Goal: Task Accomplishment & Management: Complete application form

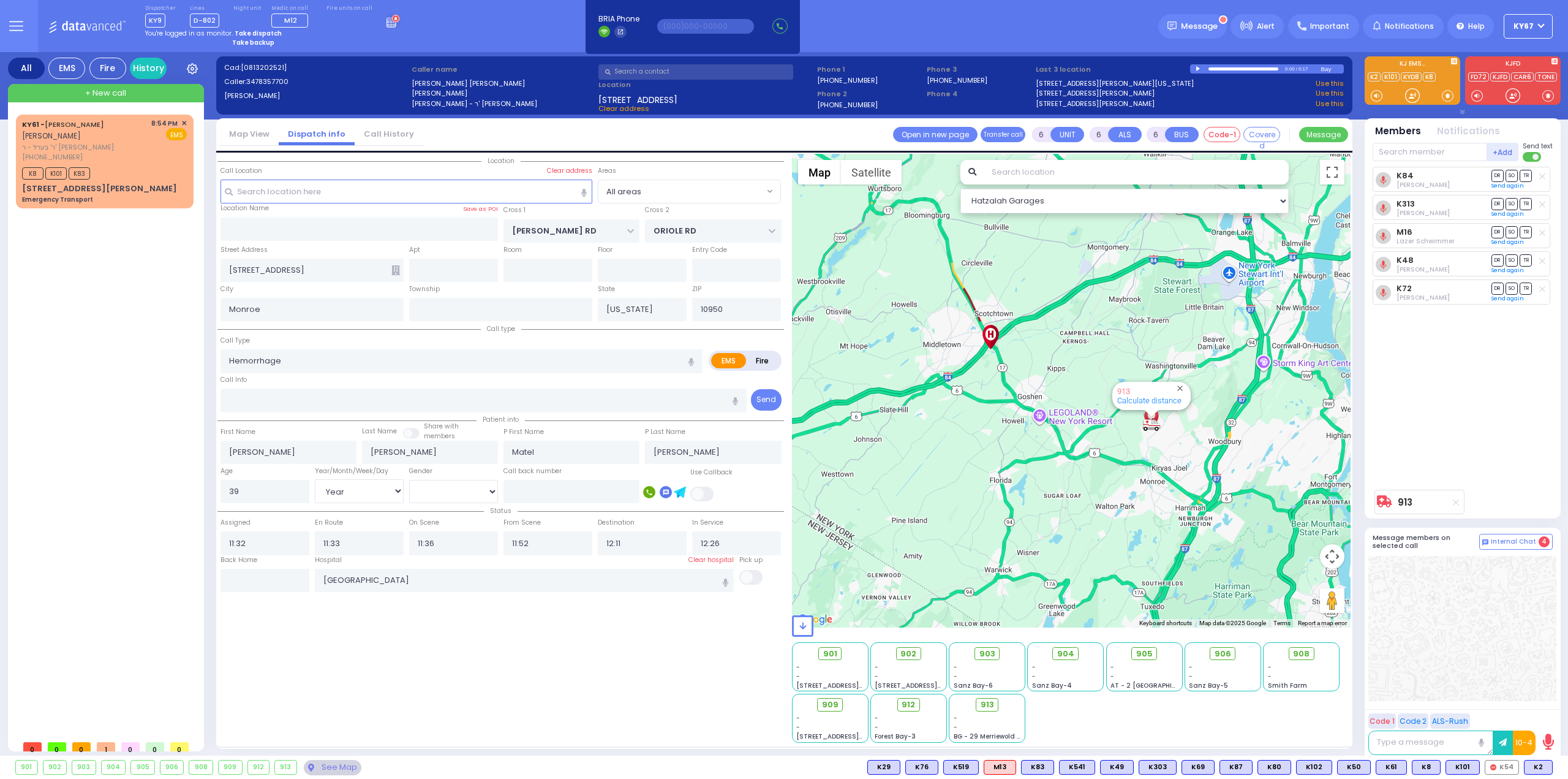
select select "Year"
select select "[DEMOGRAPHIC_DATA]"
click at [243, 29] on strong "Take dispatch" at bounding box center [258, 33] width 47 height 9
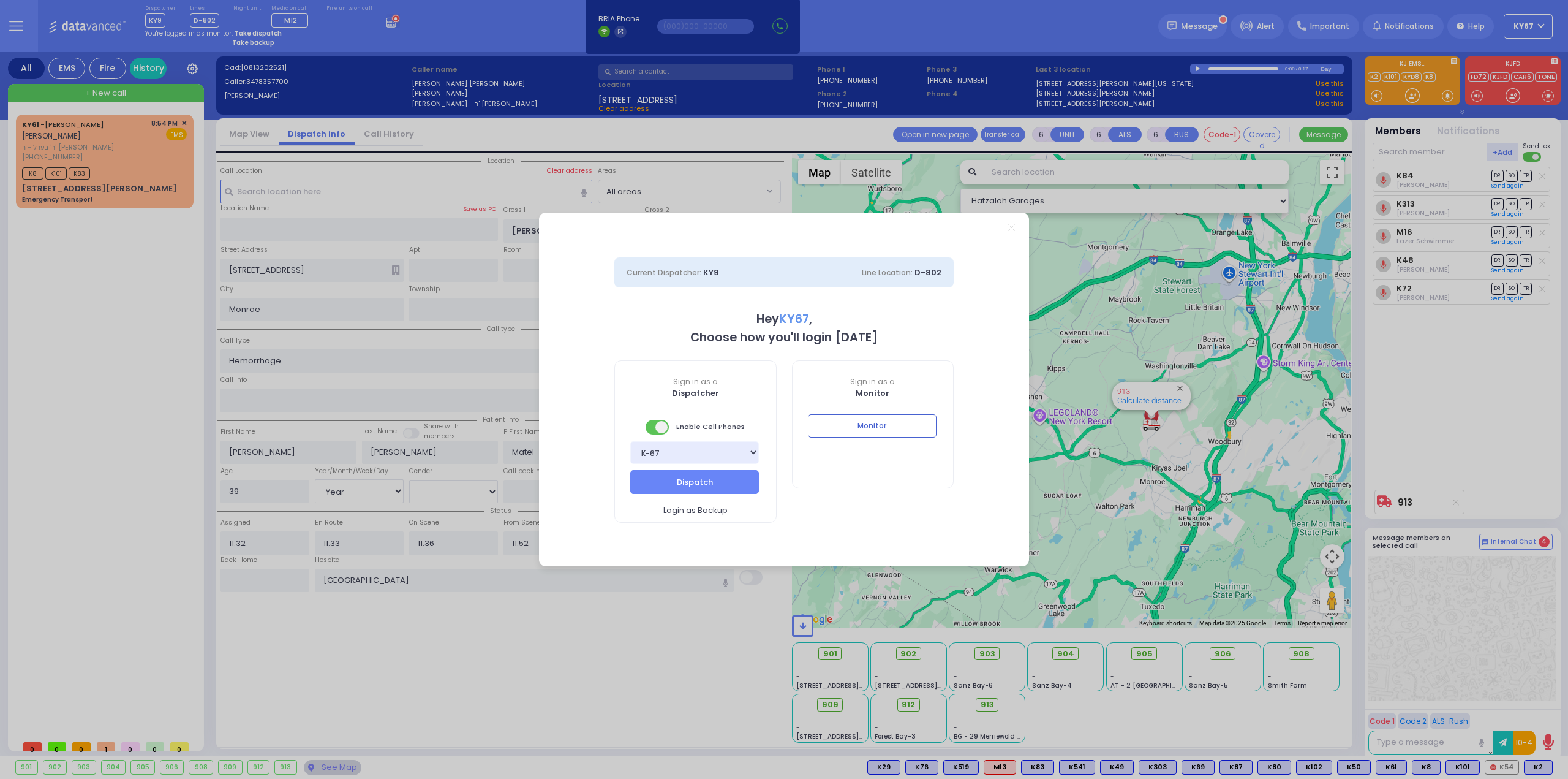
select select "9"
click at [692, 478] on button "Dispatch" at bounding box center [694, 482] width 129 height 24
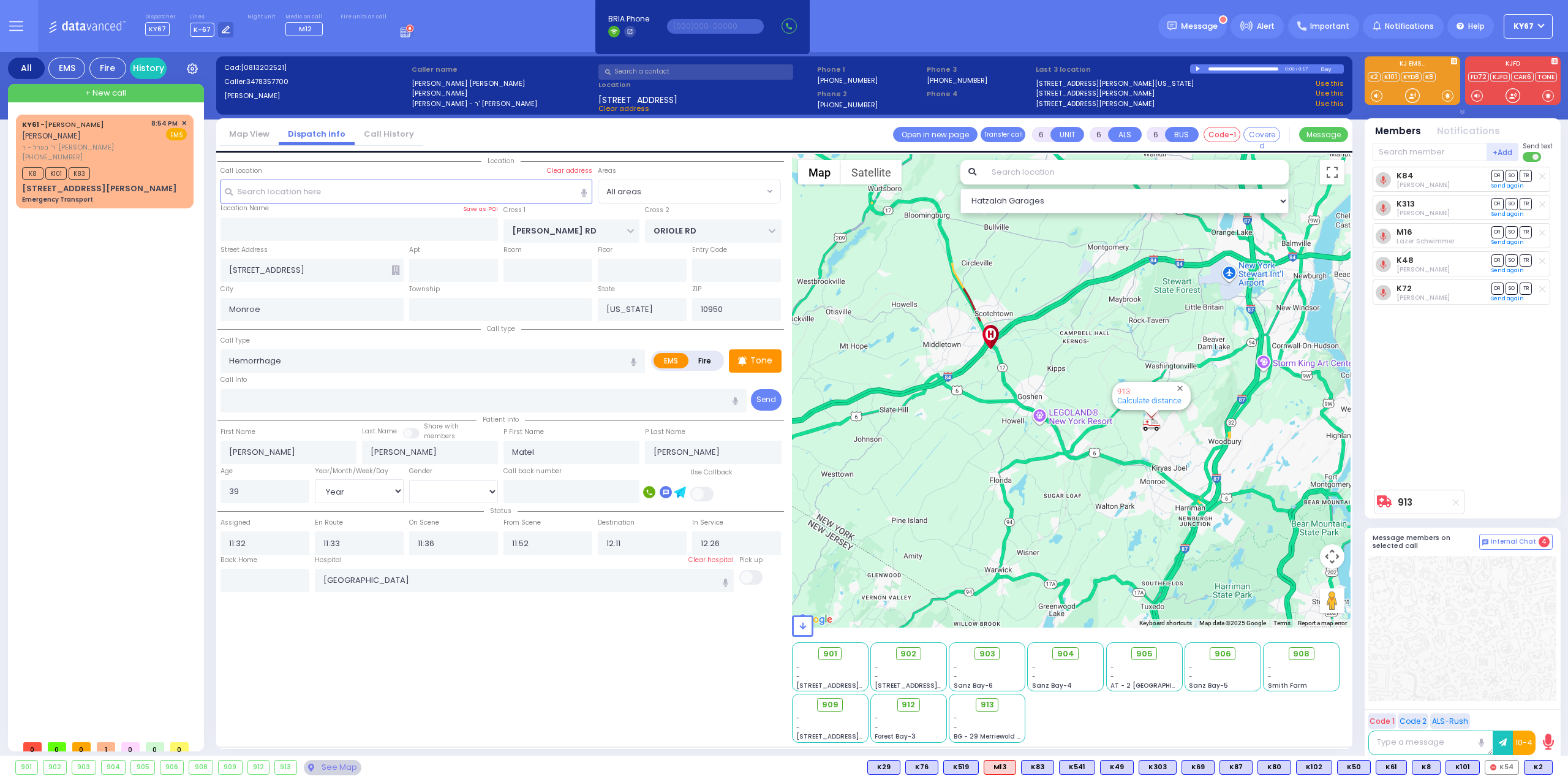
click at [1476, 445] on div "K84 [PERSON_NAME] DR SO TR" at bounding box center [1464, 325] width 183 height 317
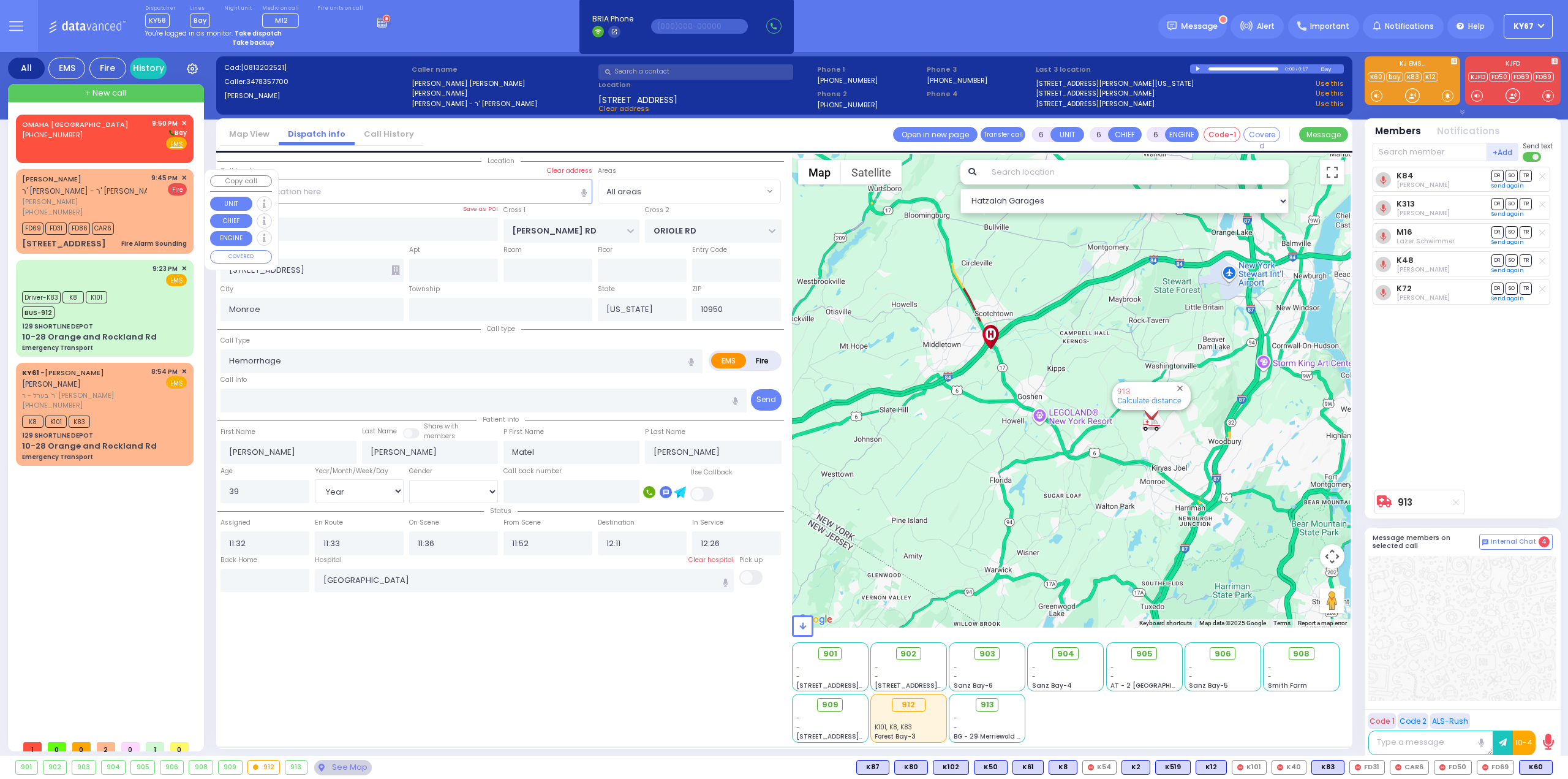
click at [151, 204] on div "[PERSON_NAME] ר' [PERSON_NAME] - ר' [PERSON_NAME] [PERSON_NAME] [PHONE_NUMBER] …" at bounding box center [104, 195] width 165 height 44
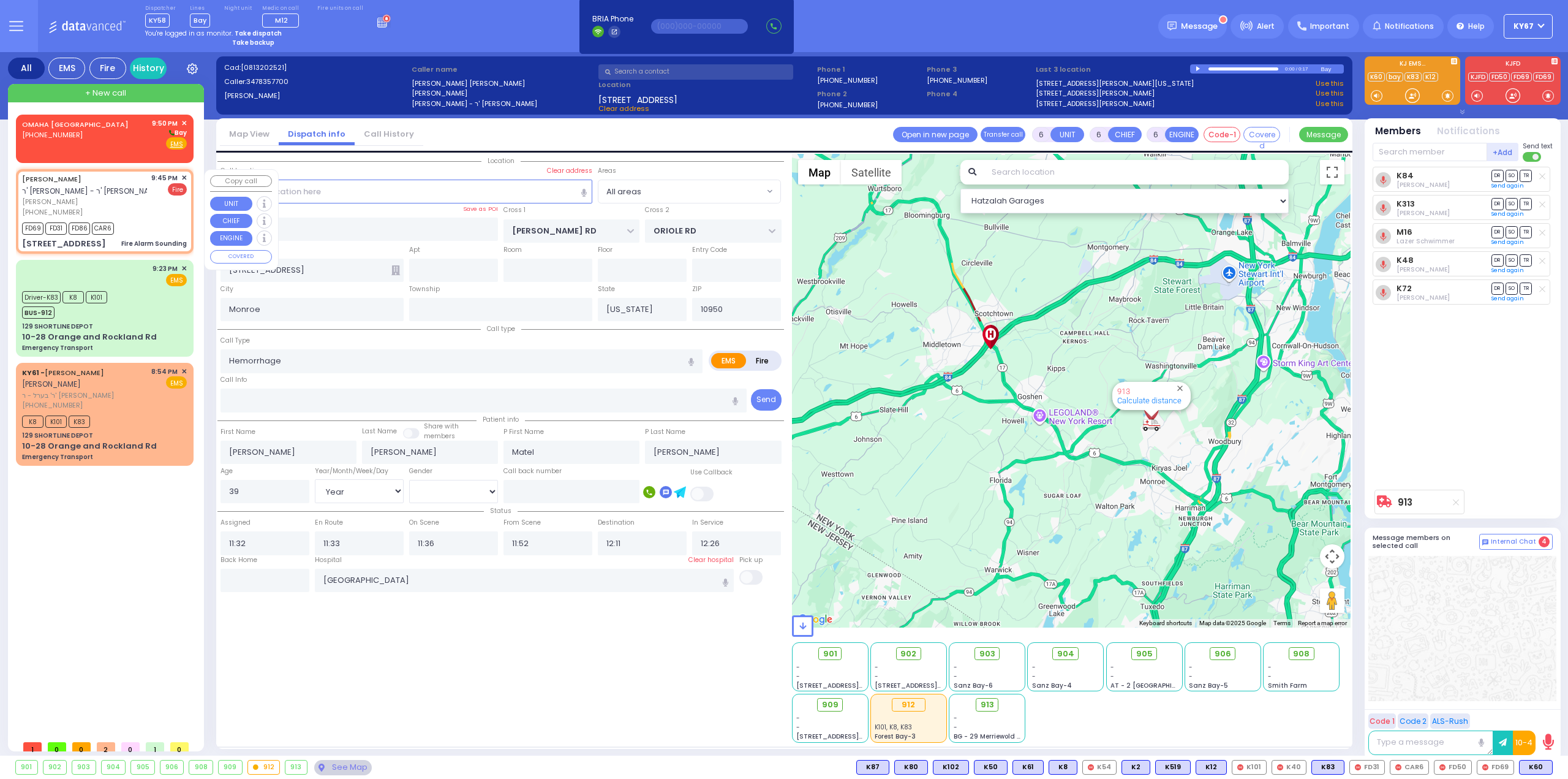
type input "2"
type input "1"
select select
type input "Fire Alarm Sounding"
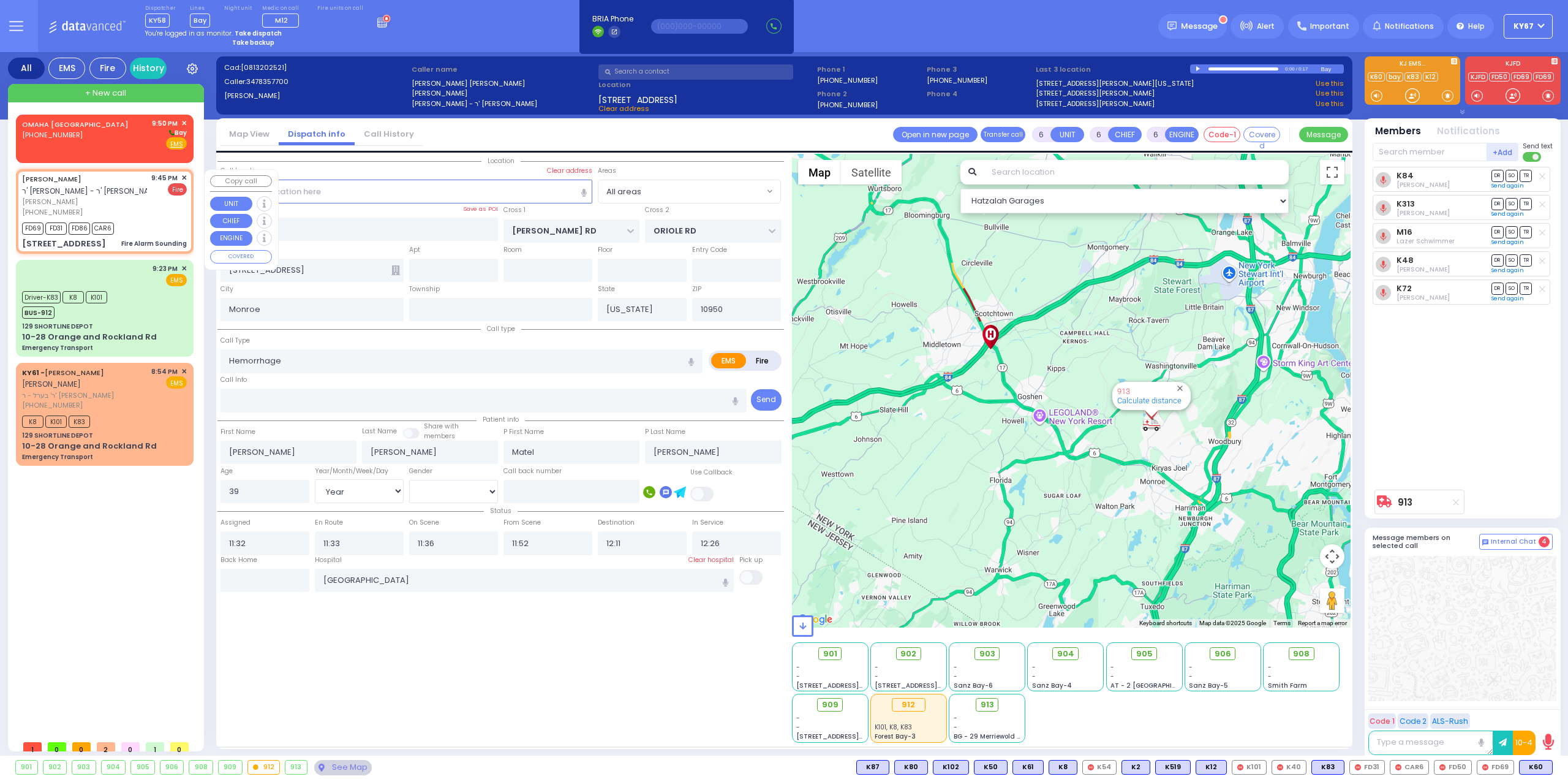
radio input "false"
radio input "true"
type input "[PERSON_NAME]"
type input "[GEOGRAPHIC_DATA]"
select select
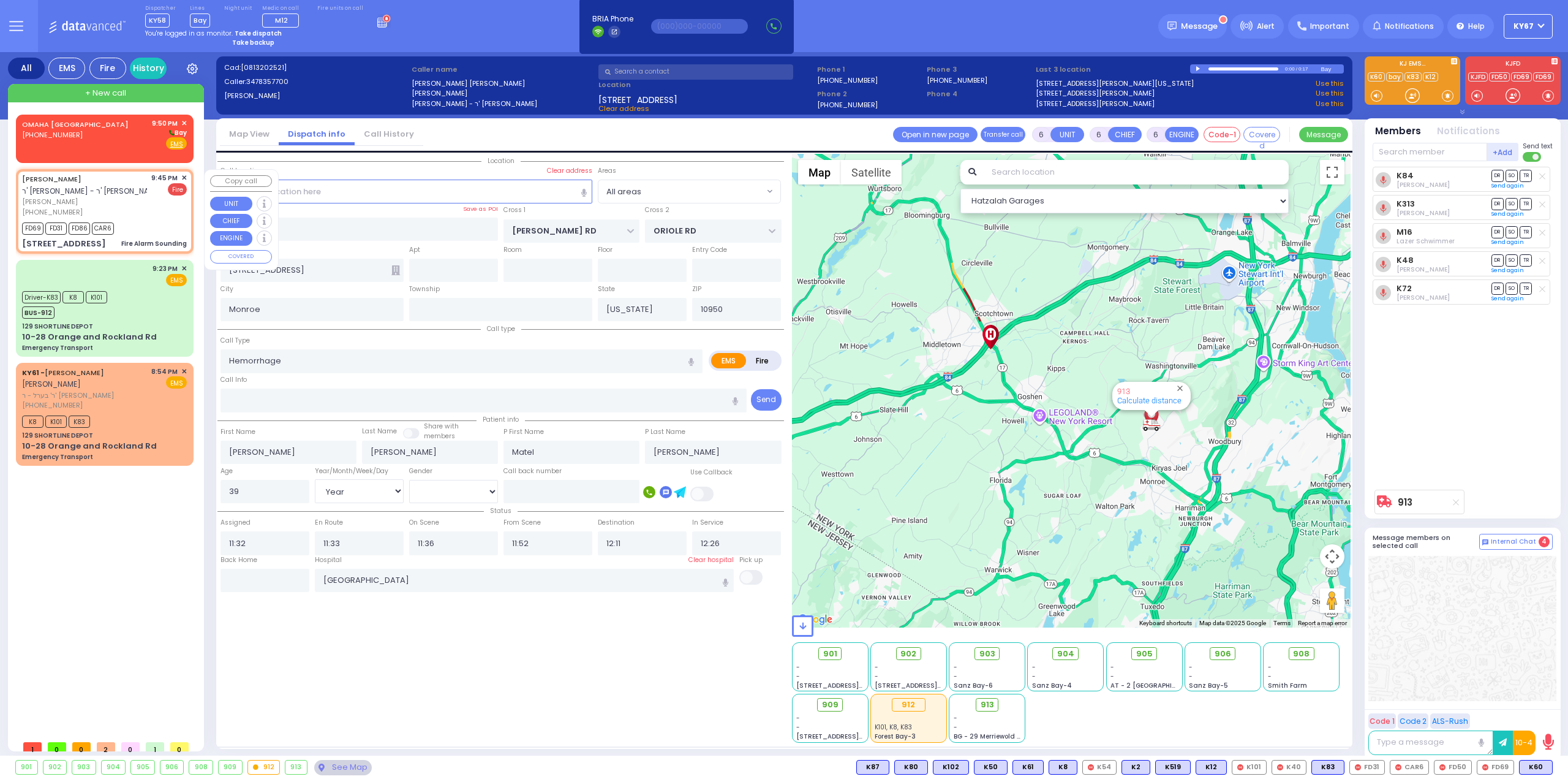
select select
type input "21:45"
type input "21:47"
select select "Hatzalah Garages"
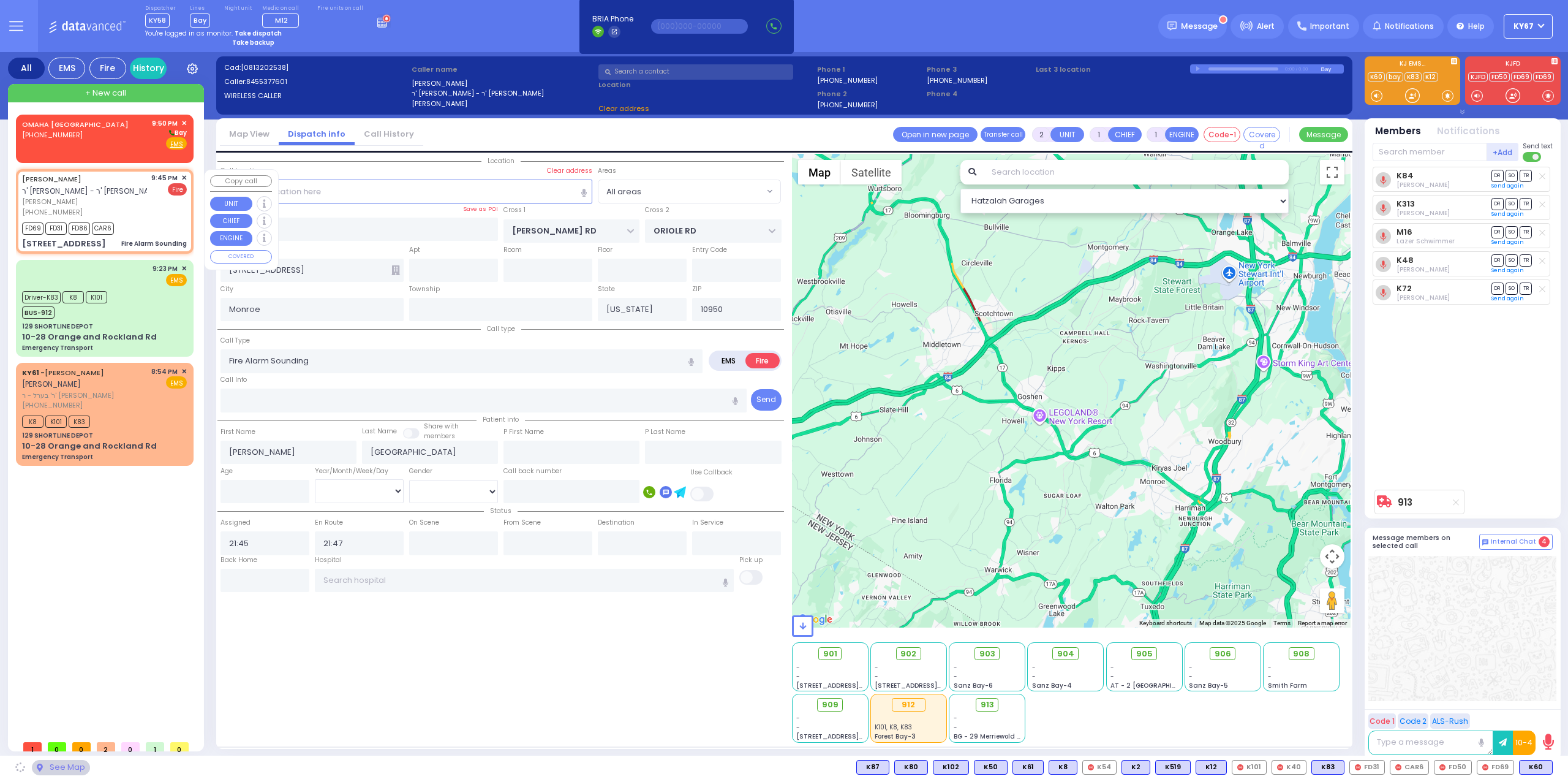
type input "[GEOGRAPHIC_DATA]"
type input "TOLTCHAV WAY"
type input "[STREET_ADDRESS]"
type input "302"
type input "[PERSON_NAME]"
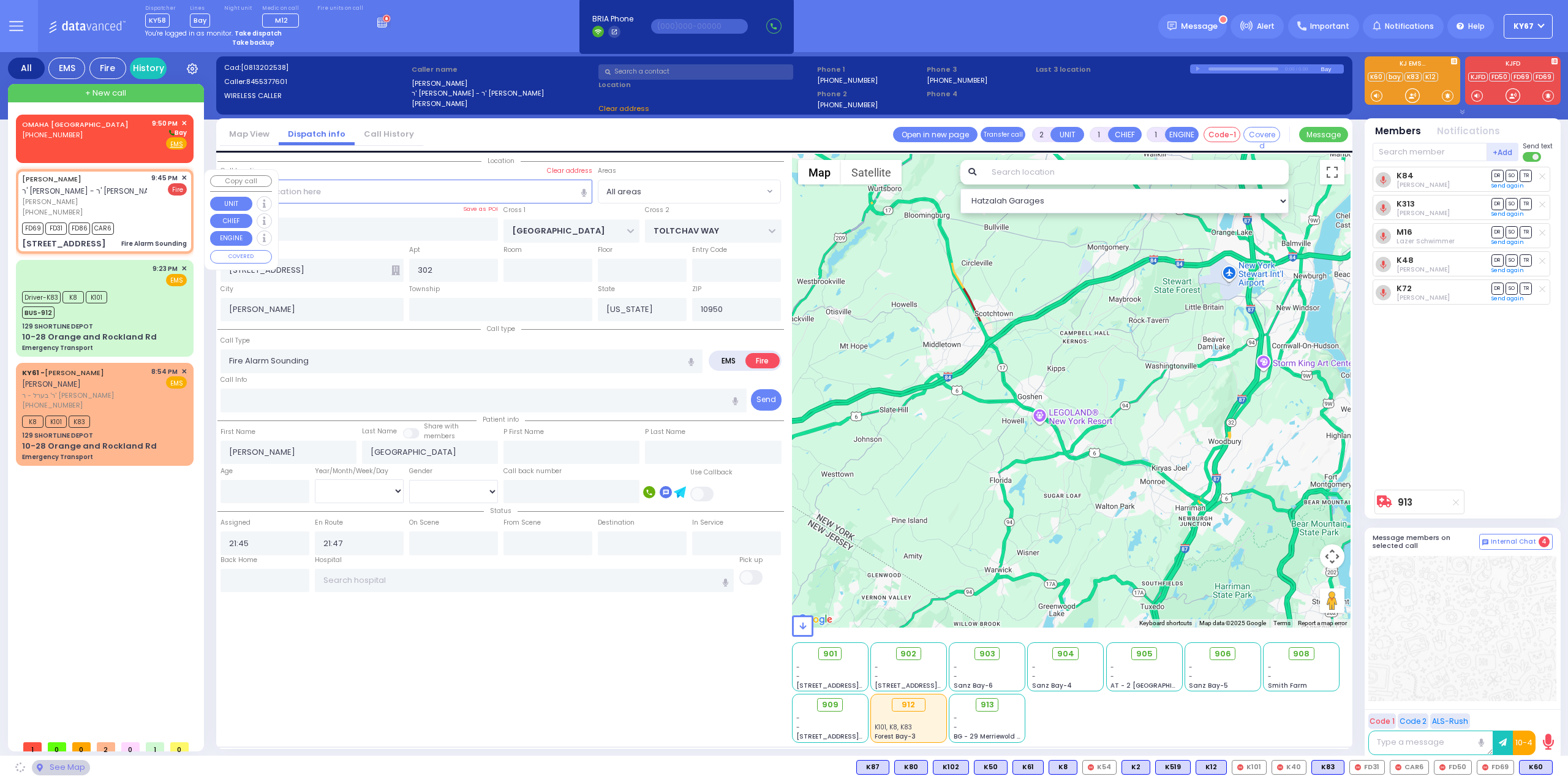
select select "BEIRECH MOSHE"
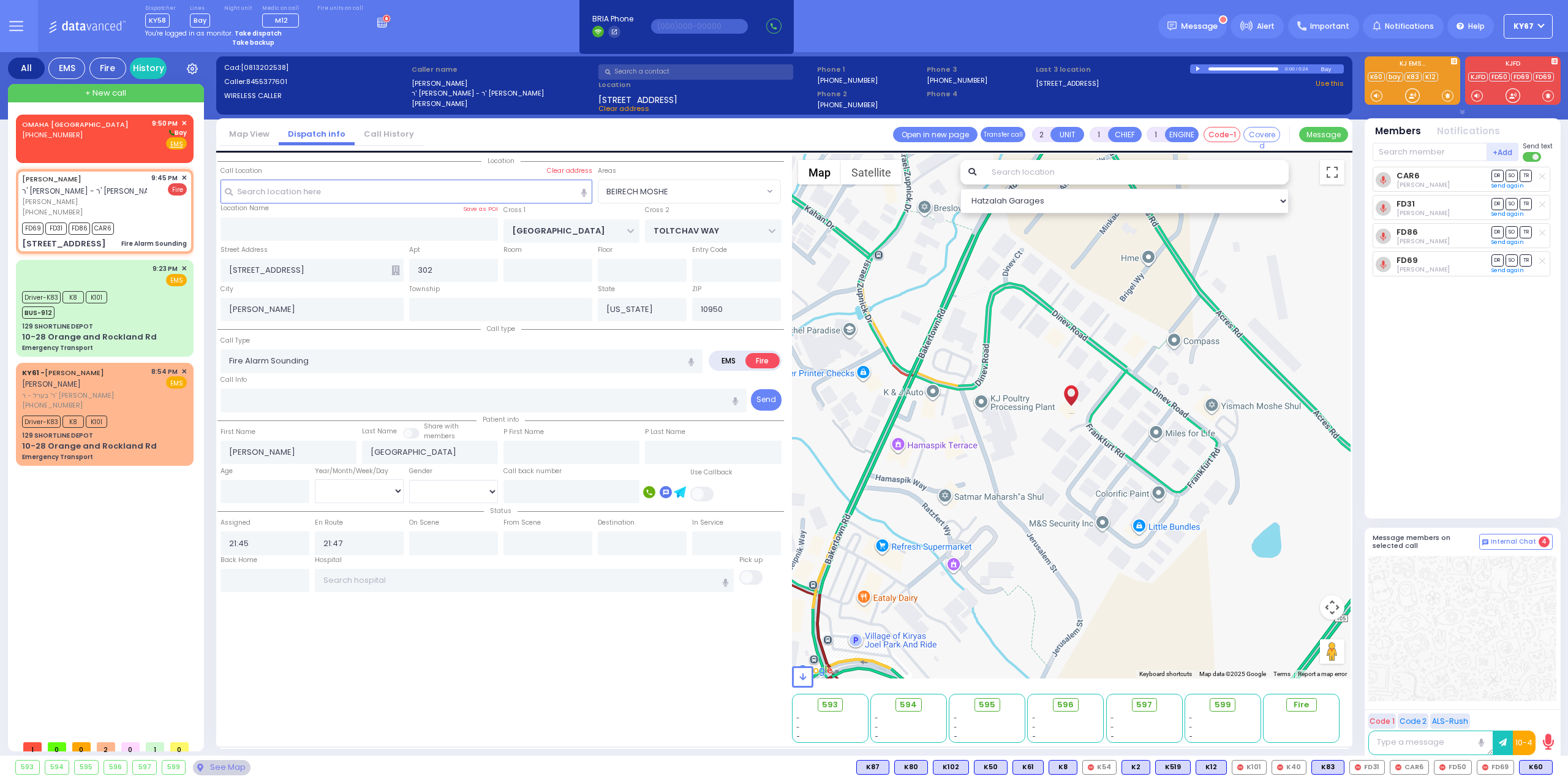
click at [397, 267] on icon at bounding box center [396, 270] width 8 height 10
click at [390, 270] on input "[STREET_ADDRESS]" at bounding box center [312, 270] width 183 height 24
click at [396, 269] on icon at bounding box center [396, 270] width 8 height 10
click at [106, 588] on div "OMAHA [GEOGRAPHIC_DATA] [PHONE_NUMBER] 9:50 PM ✕" at bounding box center [107, 424] width 183 height 620
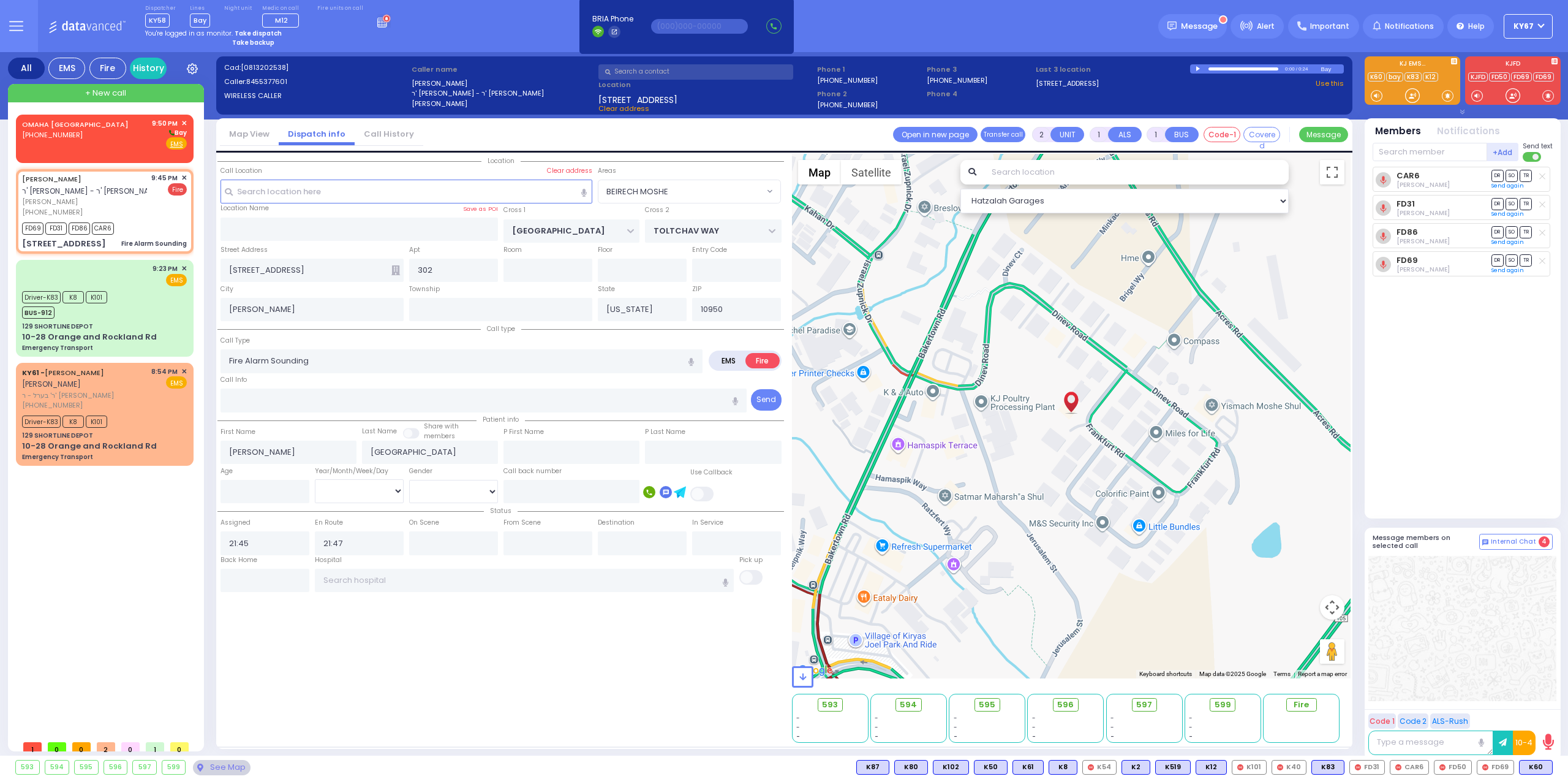
click at [396, 271] on icon at bounding box center [396, 270] width 8 height 10
click at [460, 270] on input "302" at bounding box center [454, 270] width 89 height 24
type input "3"
click at [395, 269] on icon at bounding box center [396, 270] width 8 height 10
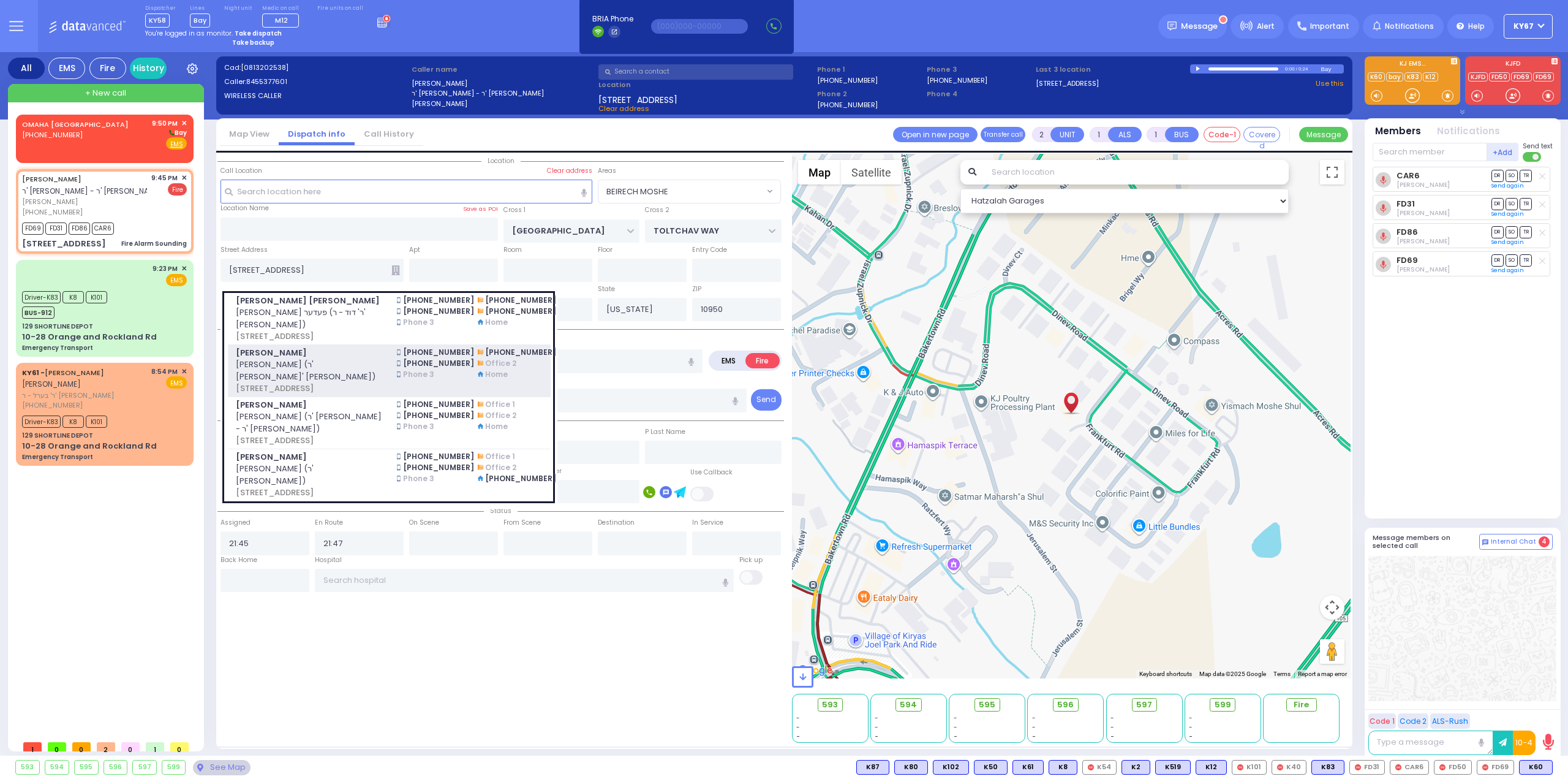
select select
radio input "true"
select select
select select "Hatzalah Garages"
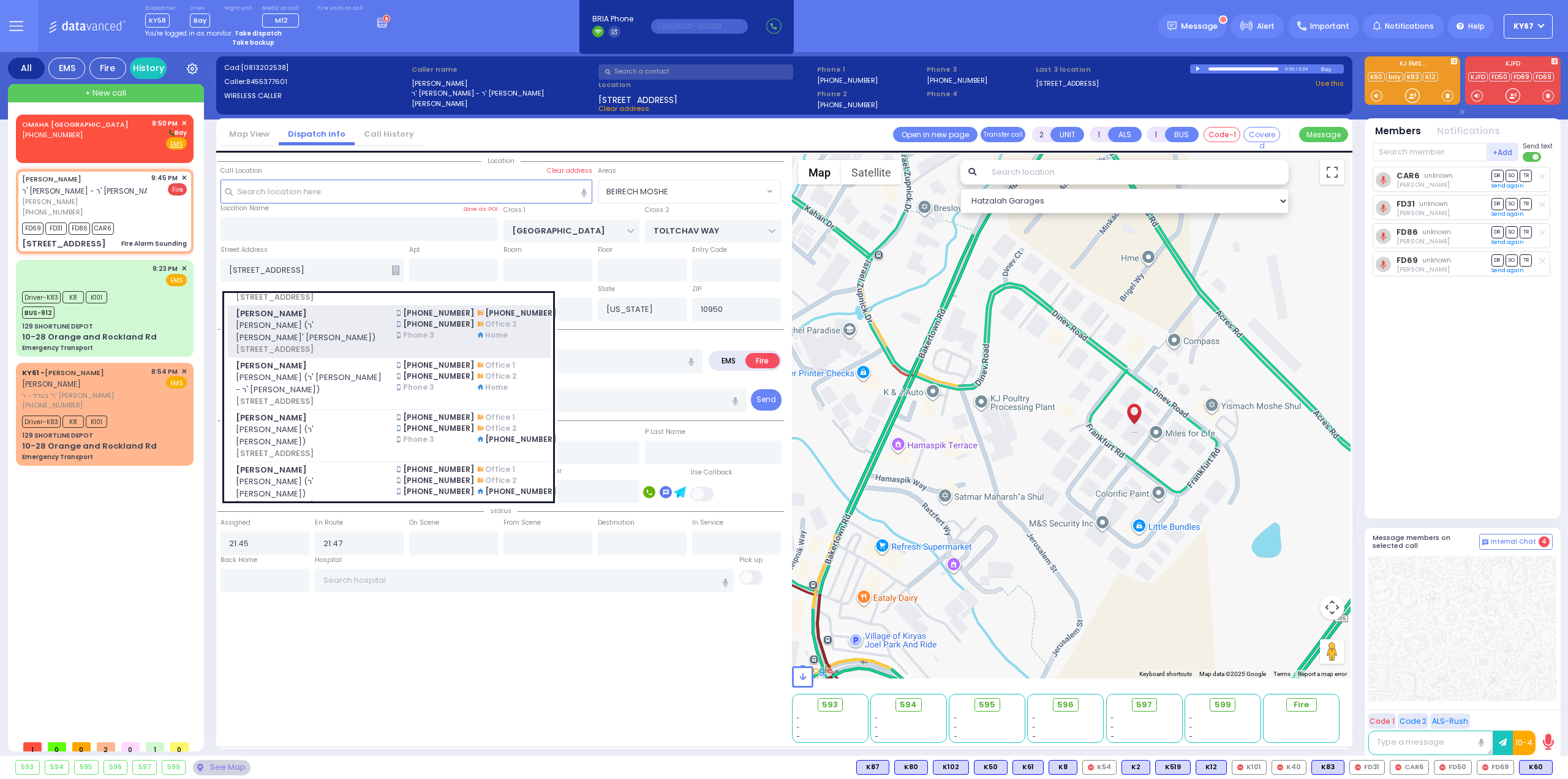
select select "BEIRECH MOSHE"
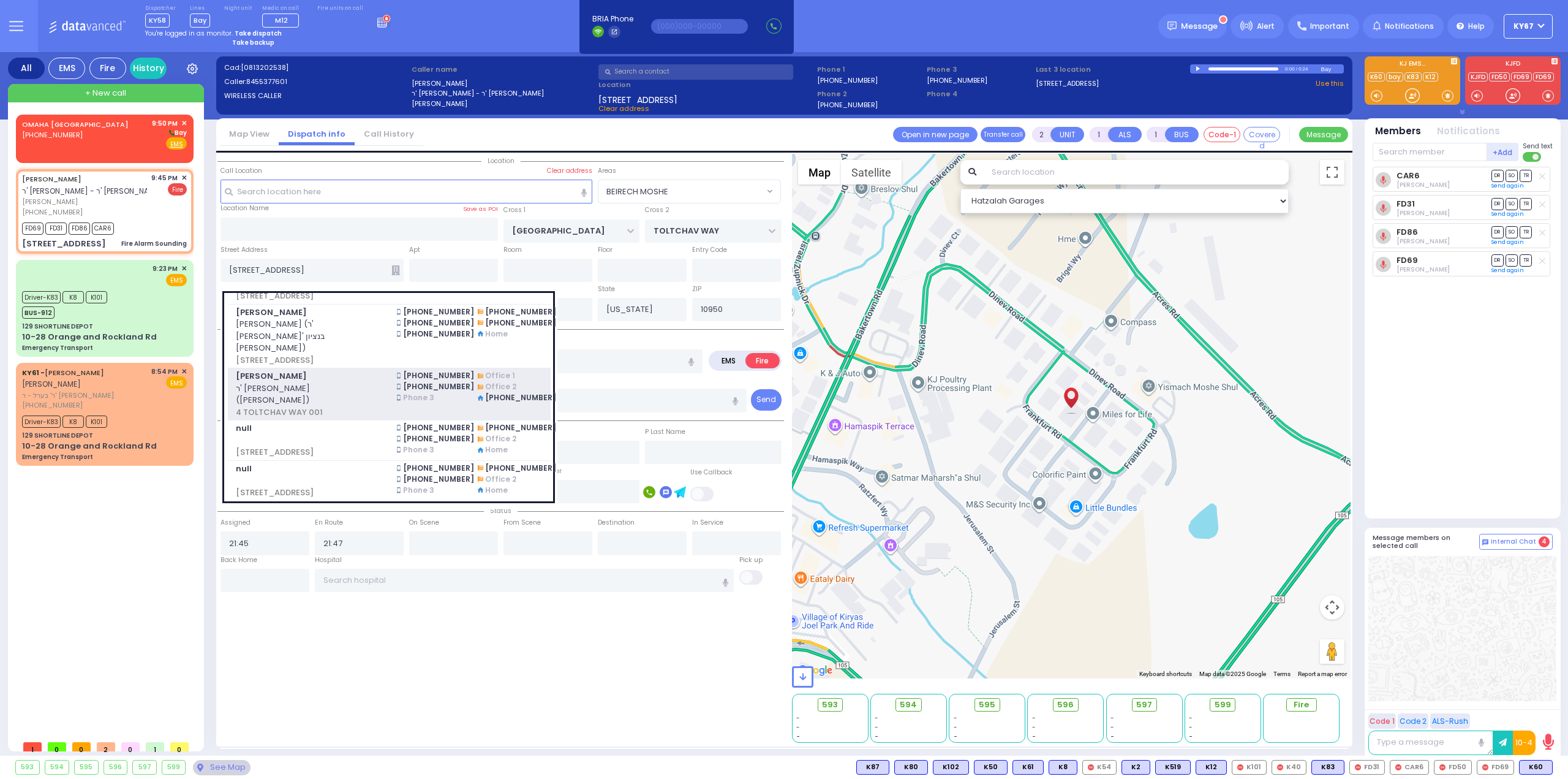
scroll to position [358, 0]
click at [92, 560] on div "OMAHA [GEOGRAPHIC_DATA] [PHONE_NUMBER] 9:50 PM ✕" at bounding box center [107, 424] width 183 height 620
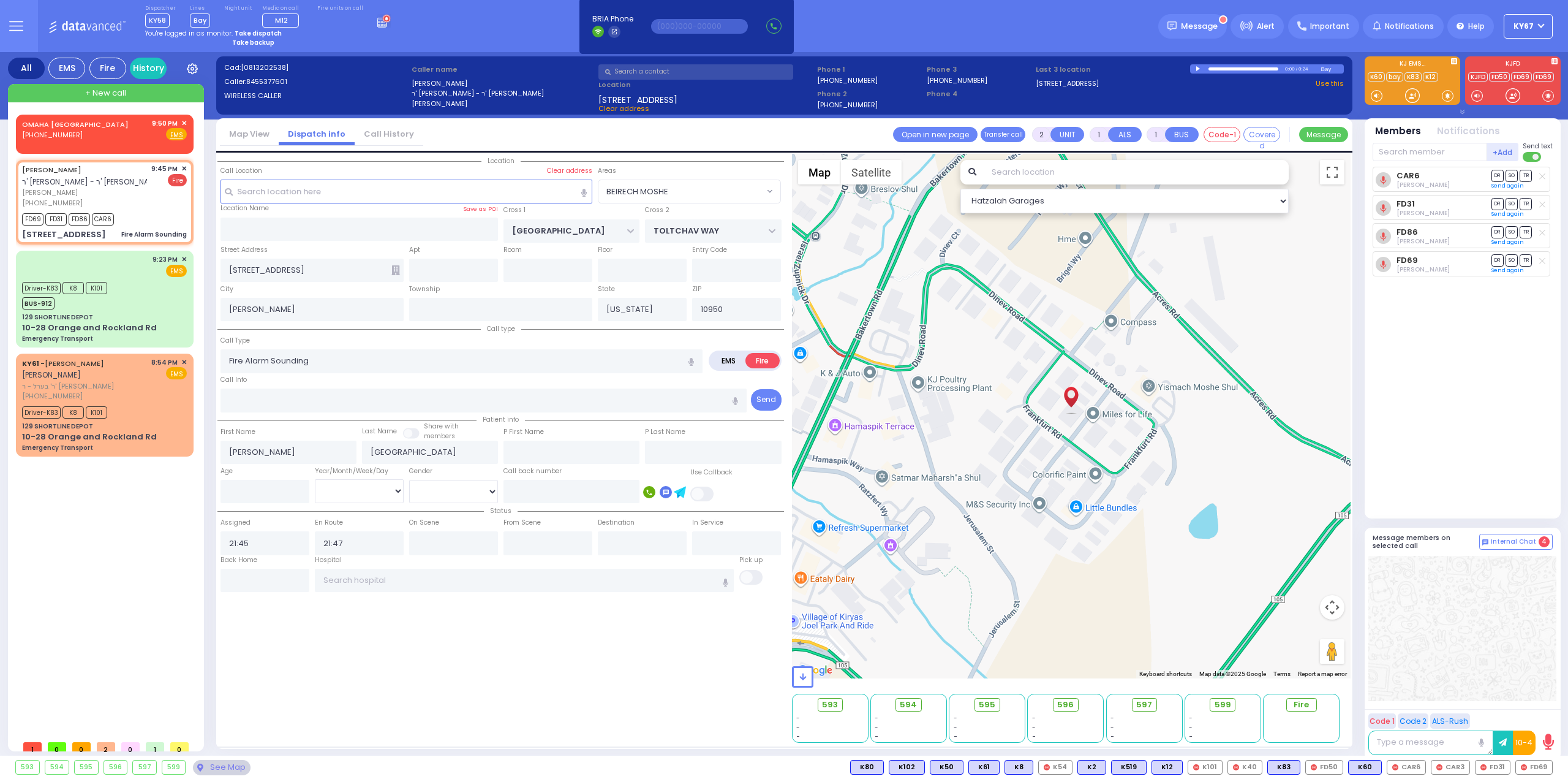
select select "BEIRECH MOSHE"
select select
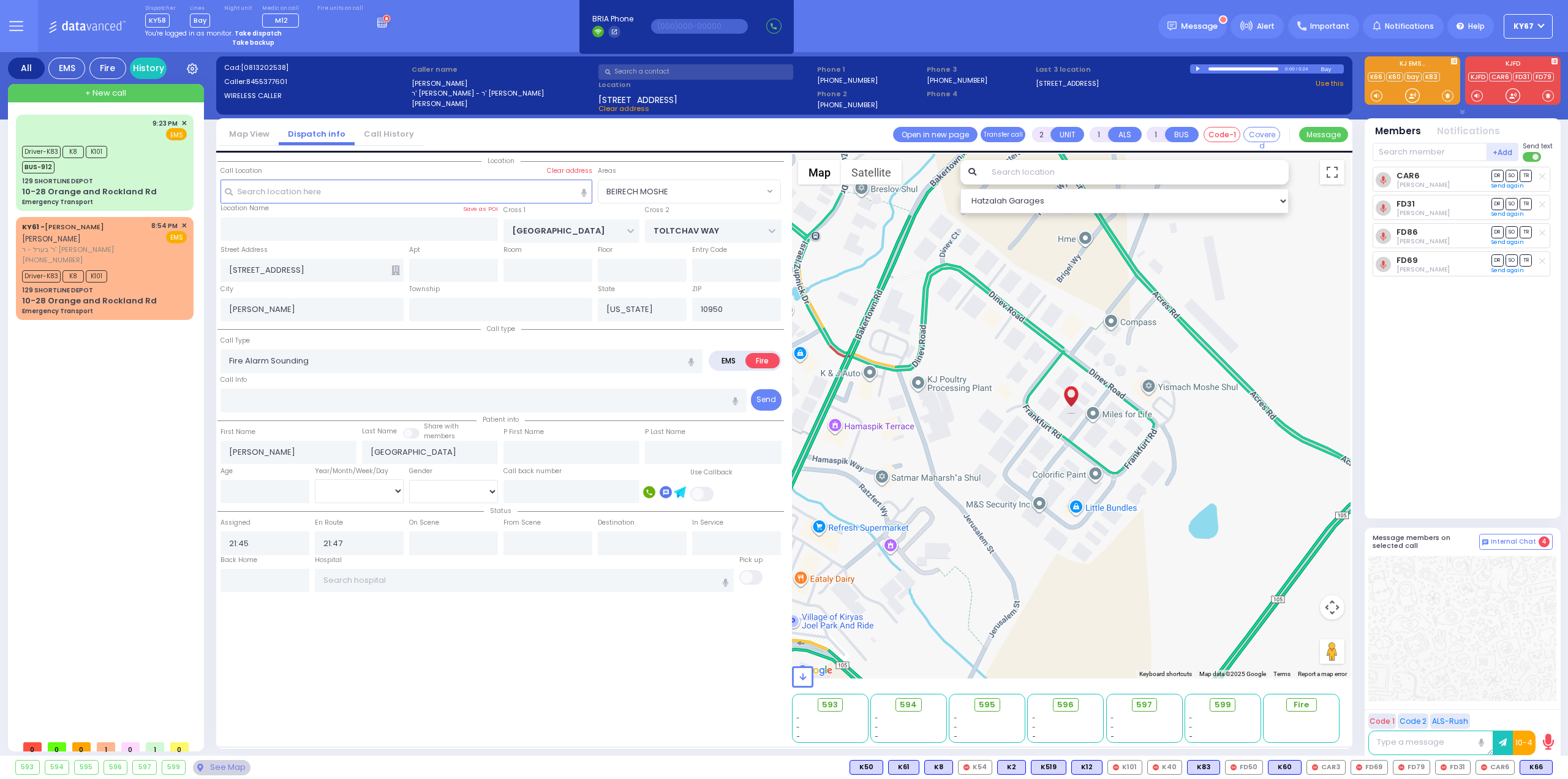
select select "BEIRECH MOSHE"
select select
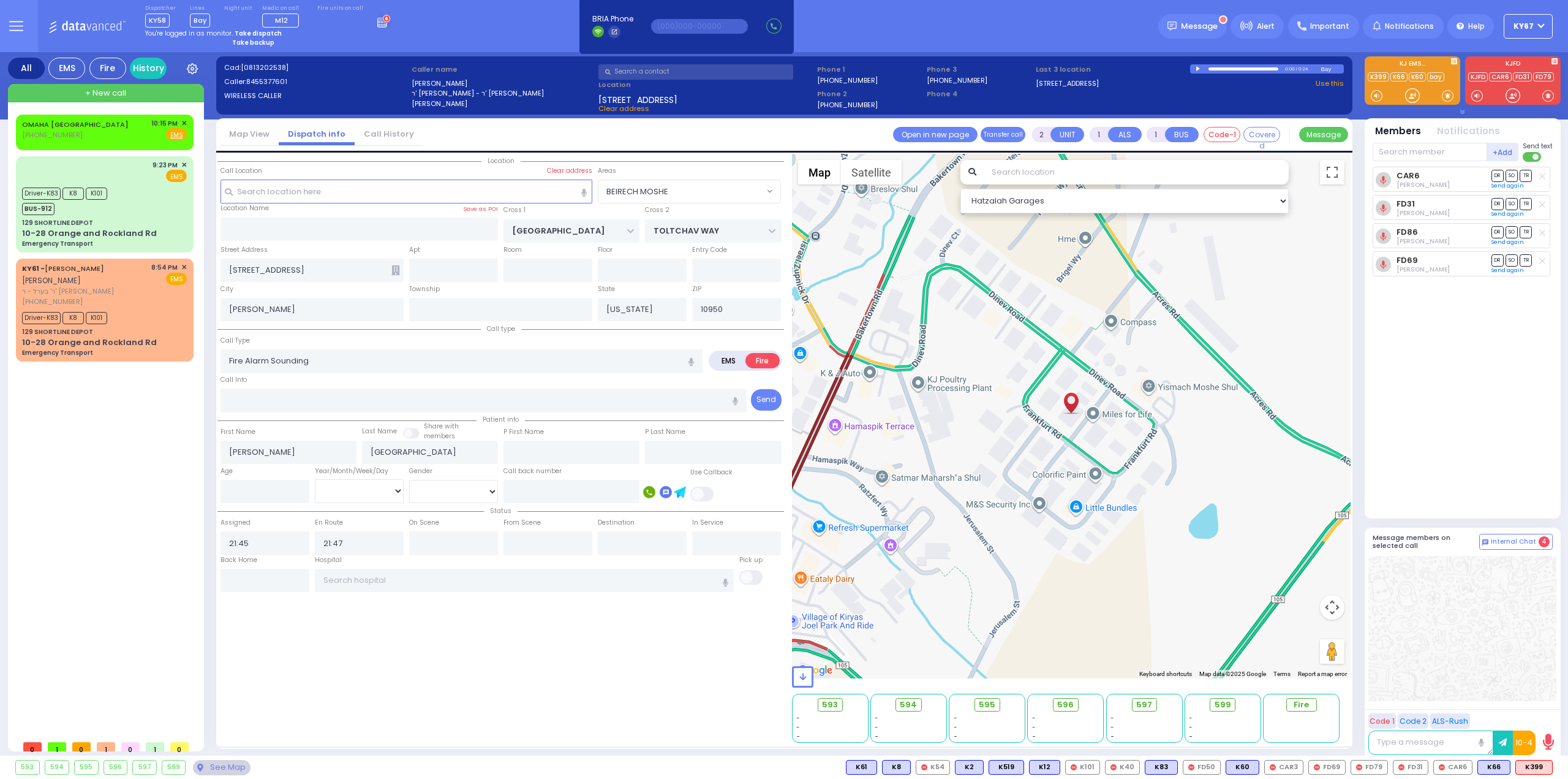
select select "BEIRECH MOSHE"
select select
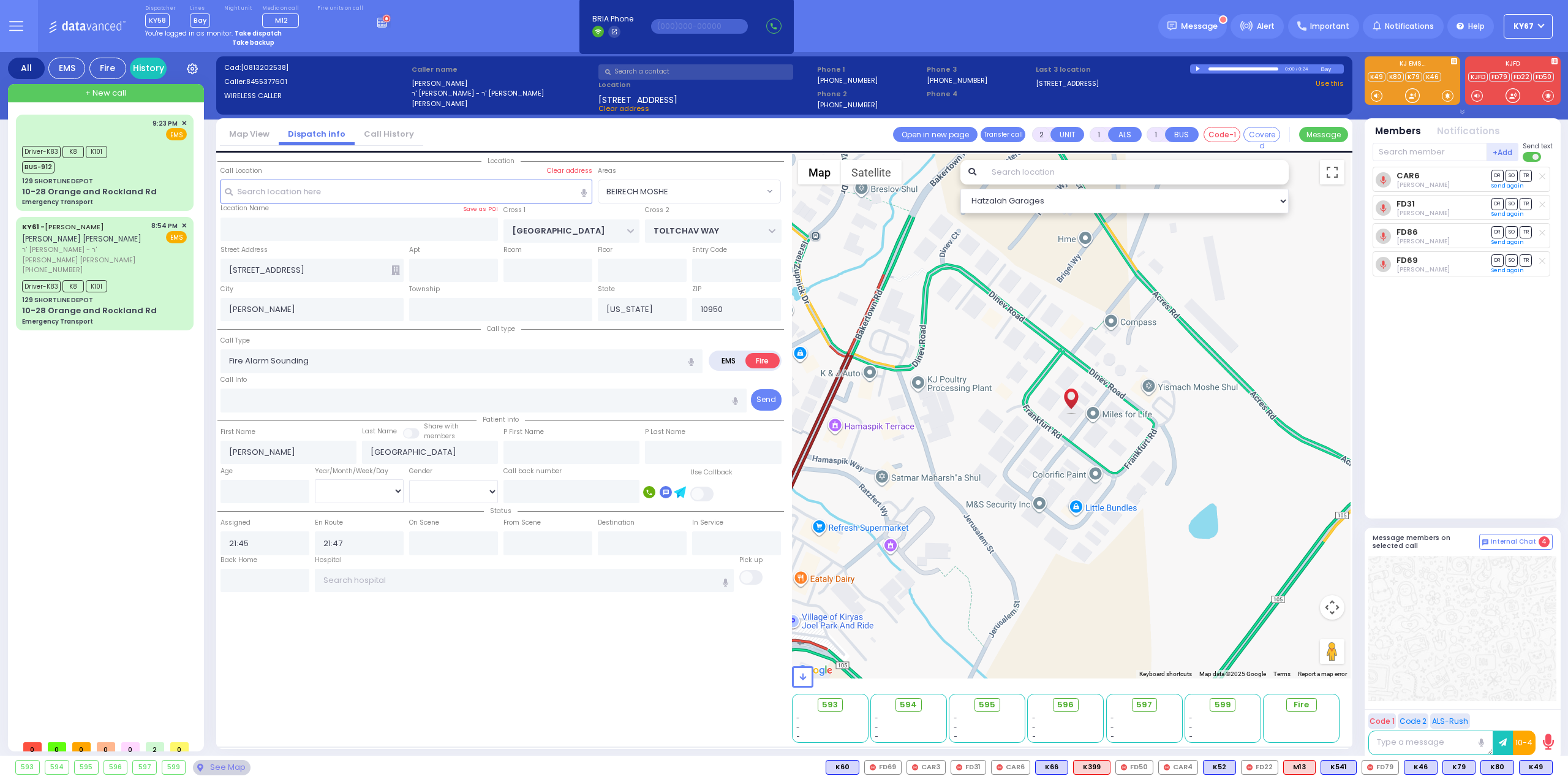
select select "BEIRECH MOSHE"
select select
